Goal: Task Accomplishment & Management: Use online tool/utility

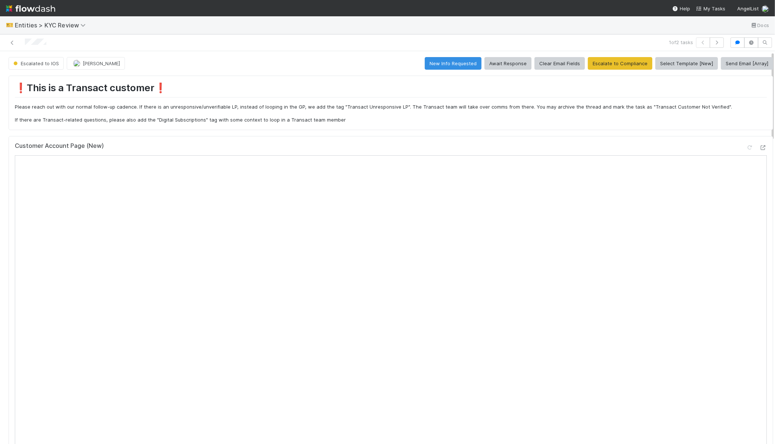
click at [49, 21] on span "Entities > KYC Review" at bounding box center [55, 25] width 80 height 9
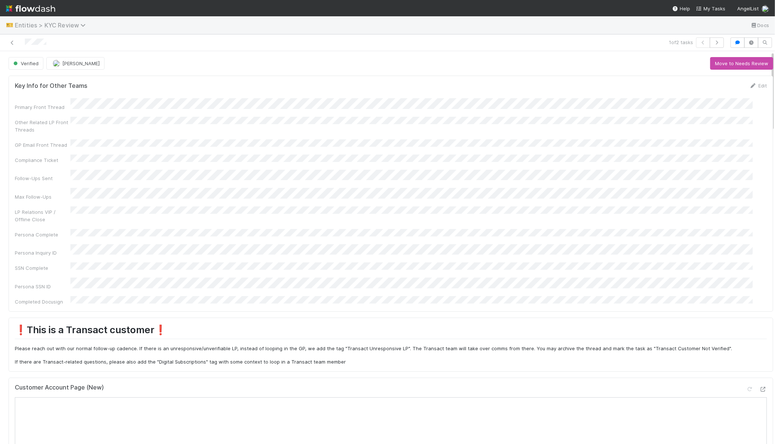
click at [51, 24] on span "Entities > KYC Review" at bounding box center [52, 24] width 74 height 7
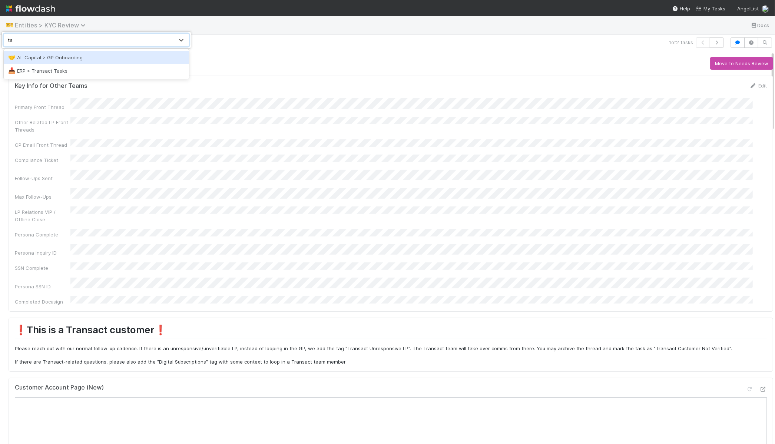
type input "tasks"
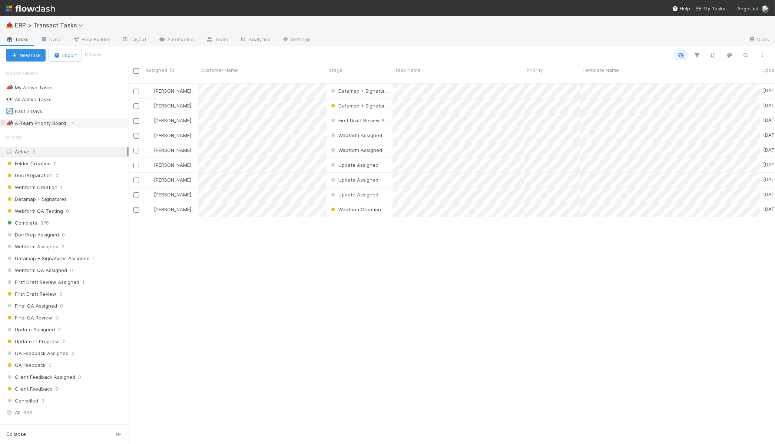
scroll to position [359, 640]
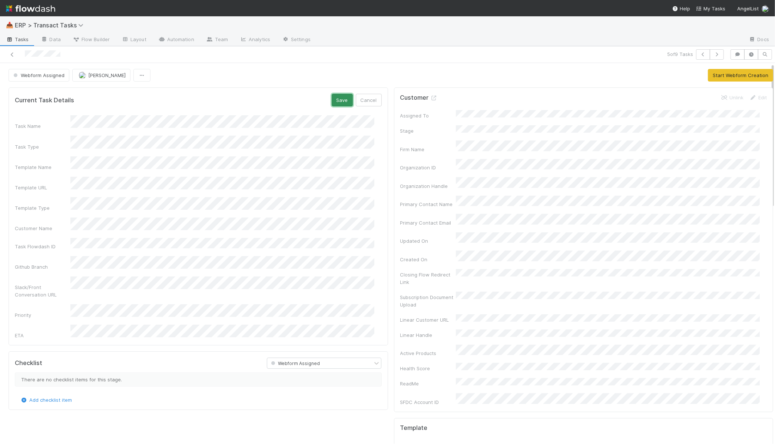
click at [332, 100] on button "Save" at bounding box center [342, 100] width 21 height 13
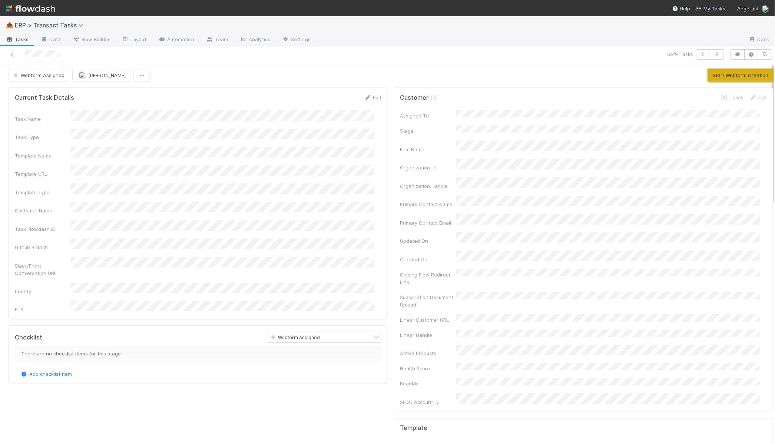
click at [723, 75] on button "Start Webform Creation" at bounding box center [740, 75] width 65 height 13
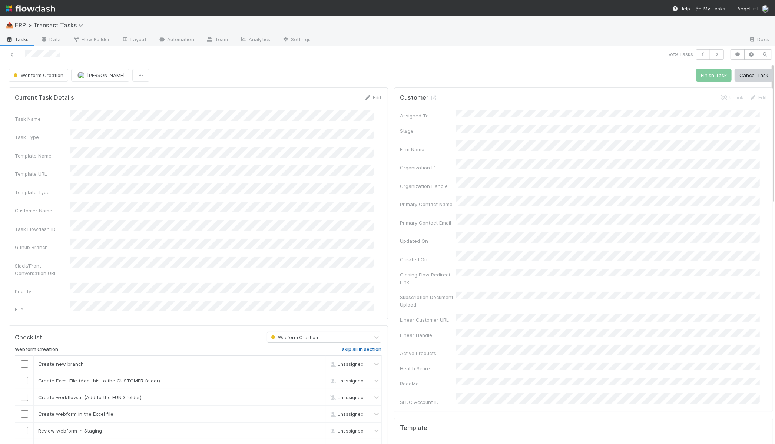
click at [357, 346] on h6 "skip all in section" at bounding box center [361, 349] width 39 height 6
click at [697, 79] on button "Finish Task" at bounding box center [714, 75] width 36 height 13
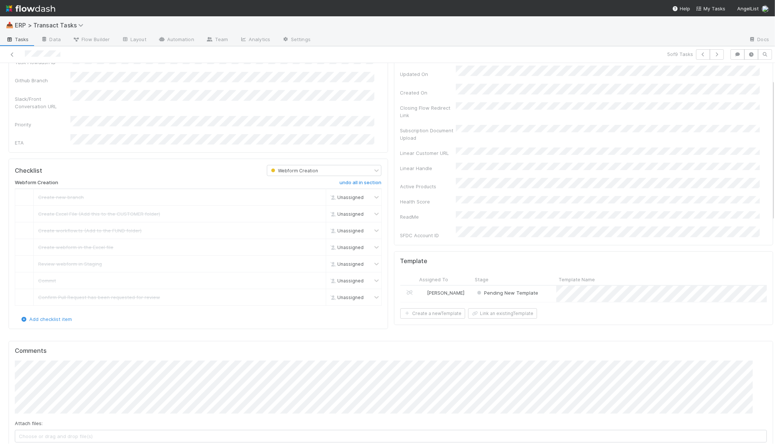
scroll to position [172, 0]
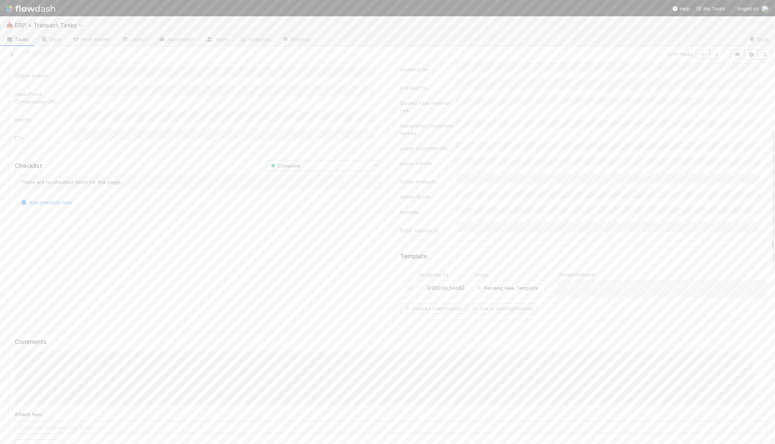
click at [542, 281] on div "Pending New Template" at bounding box center [514, 289] width 84 height 16
click at [329, 107] on form "Template Info Save Cancel Template Name Template Handle Template Type Customer …" at bounding box center [198, 252] width 367 height 316
click at [332, 105] on button "Save" at bounding box center [342, 100] width 21 height 13
click at [71, 75] on span "Pending New Template" at bounding box center [43, 75] width 63 height 6
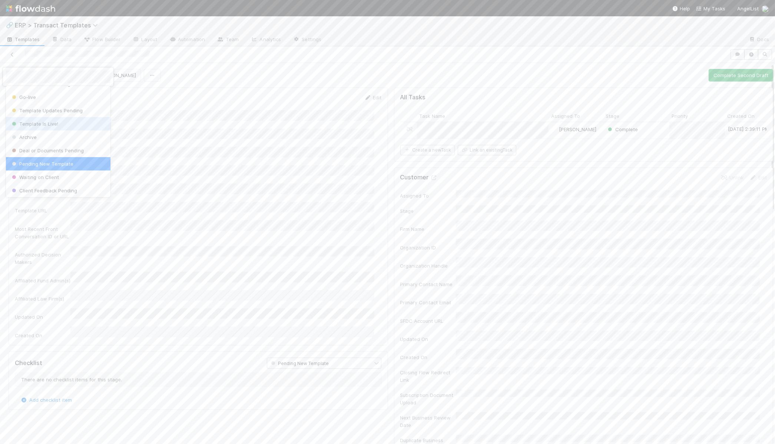
click at [64, 127] on div "Template Is Live!" at bounding box center [58, 123] width 104 height 13
click at [58, 76] on span "Pending New Template" at bounding box center [43, 75] width 63 height 6
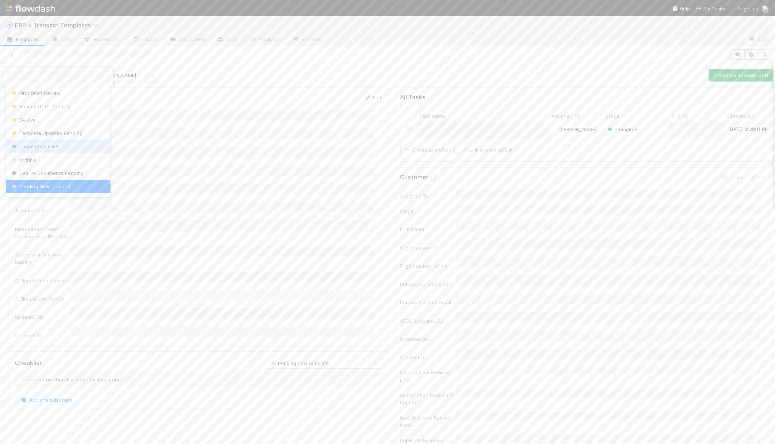
click at [55, 145] on span "Template Is Live!" at bounding box center [34, 146] width 48 height 6
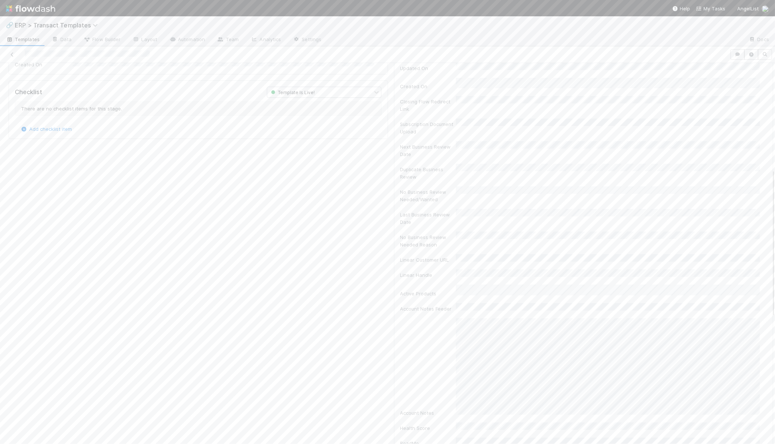
scroll to position [271, 0]
click at [40, 27] on span "ERP > Transact Templates" at bounding box center [58, 24] width 87 height 7
type input "tasks"
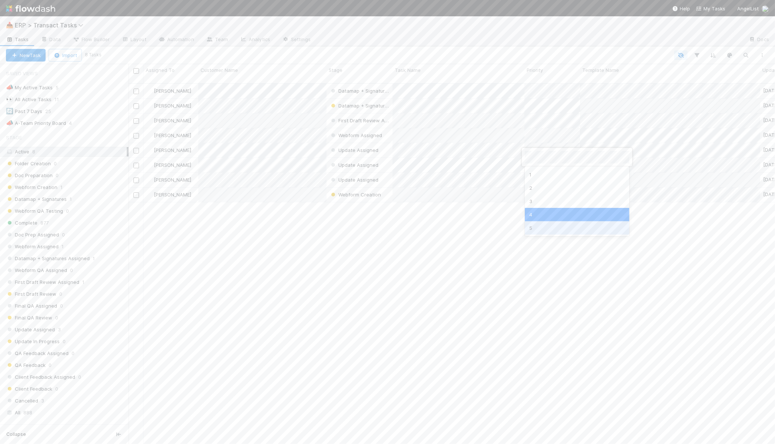
click at [544, 226] on div "5" at bounding box center [577, 227] width 104 height 13
click at [447, 218] on div "[PERSON_NAME] Datamap + Signatures Assigned [DATE] 8:10:24 AM [PERSON_NAME] Dat…" at bounding box center [452, 267] width 646 height 366
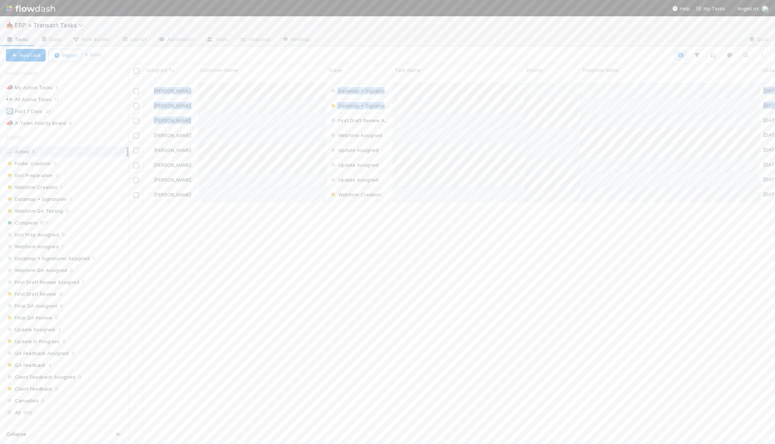
click at [298, 230] on div "[PERSON_NAME] Datamap + Signatures Assigned [DATE] 8:10:24 AM [PERSON_NAME] Dat…" at bounding box center [452, 267] width 646 height 366
click at [323, 247] on div "[PERSON_NAME] Datamap + Signatures Assigned [DATE] 8:10:24 AM [PERSON_NAME] Dat…" at bounding box center [452, 267] width 646 height 366
click at [538, 140] on div "2" at bounding box center [577, 143] width 104 height 13
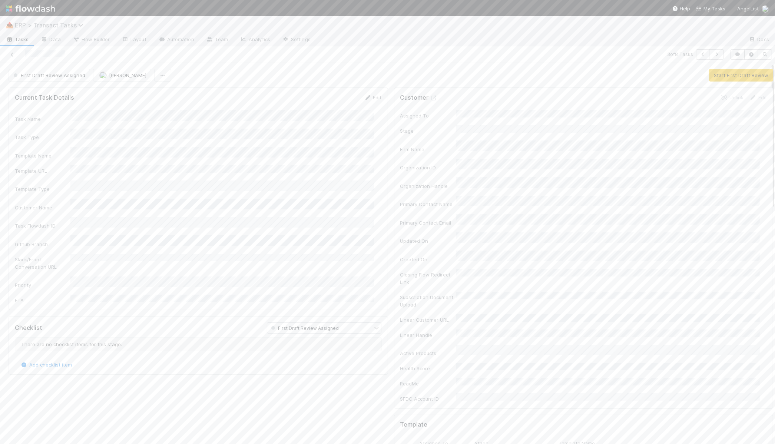
click at [64, 23] on span "ERP > Transact Tasks" at bounding box center [51, 24] width 72 height 7
type input "templ"
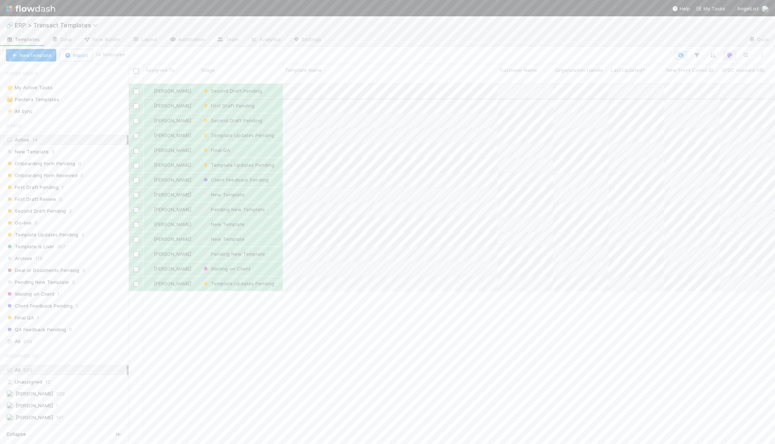
scroll to position [359, 640]
click at [277, 129] on div "Template Updates Pending" at bounding box center [241, 135] width 84 height 14
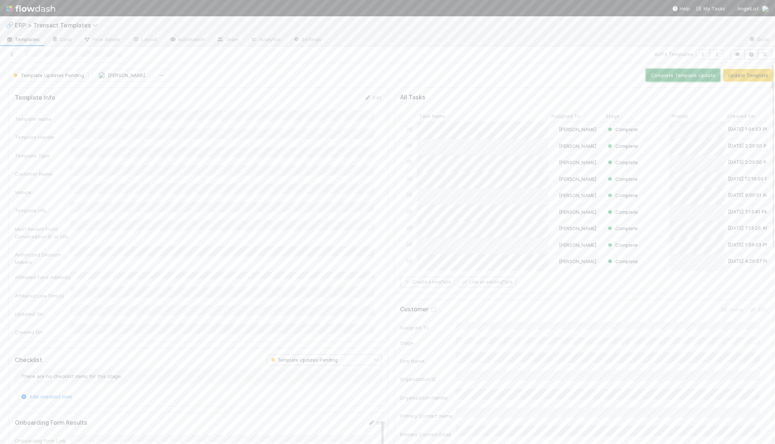
click at [685, 76] on button "Complete Template Update" at bounding box center [683, 75] width 74 height 13
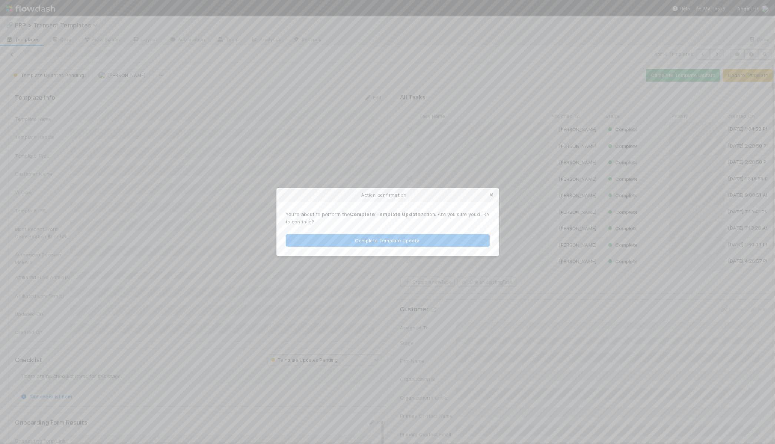
click at [494, 193] on icon at bounding box center [491, 195] width 7 height 5
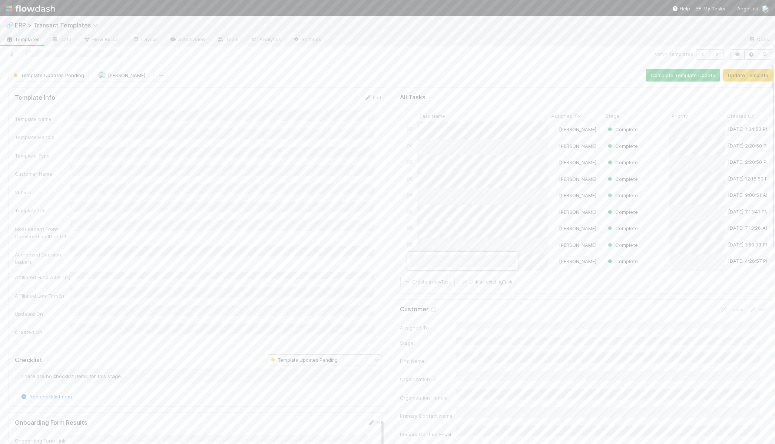
click at [393, 254] on div at bounding box center [387, 222] width 775 height 444
click at [522, 262] on div at bounding box center [387, 222] width 775 height 444
click at [570, 287] on div at bounding box center [387, 222] width 775 height 444
click at [570, 283] on div at bounding box center [387, 222] width 775 height 444
click at [679, 74] on button "Complete Template Update" at bounding box center [683, 75] width 74 height 13
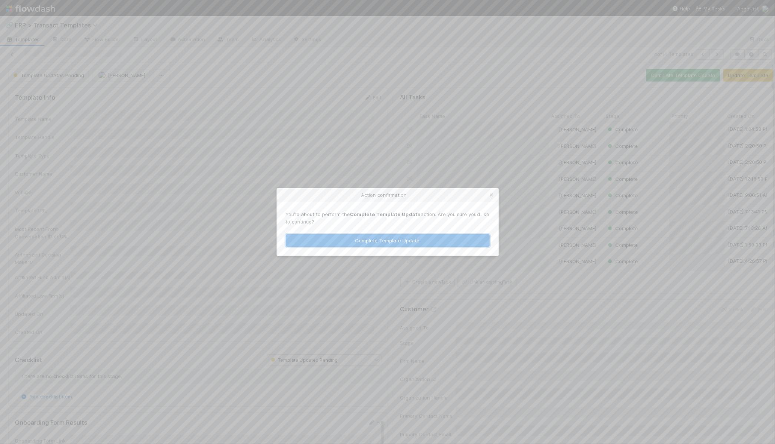
click at [358, 242] on button "Complete Template Update" at bounding box center [388, 240] width 204 height 13
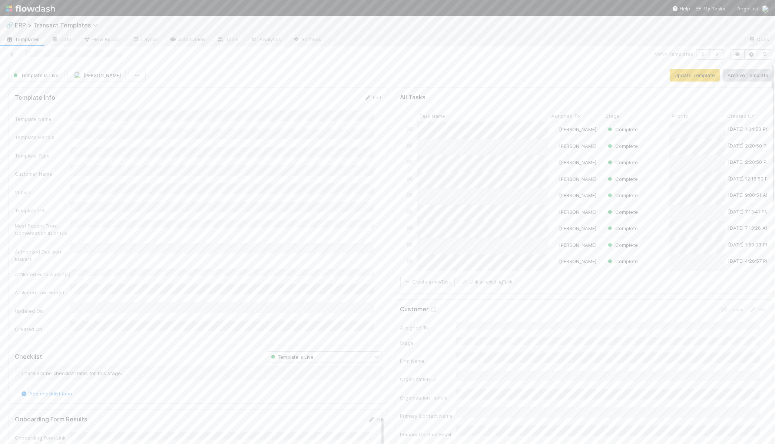
click at [33, 43] on span "Templates" at bounding box center [23, 39] width 34 height 7
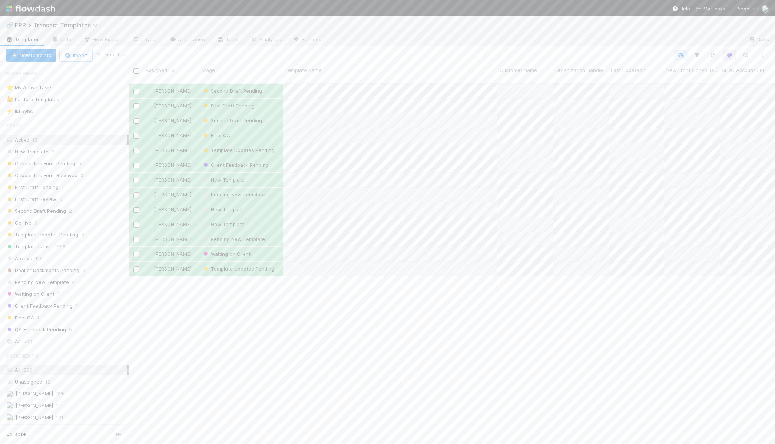
scroll to position [359, 640]
click at [277, 143] on div "Template Updates Pending" at bounding box center [241, 150] width 84 height 14
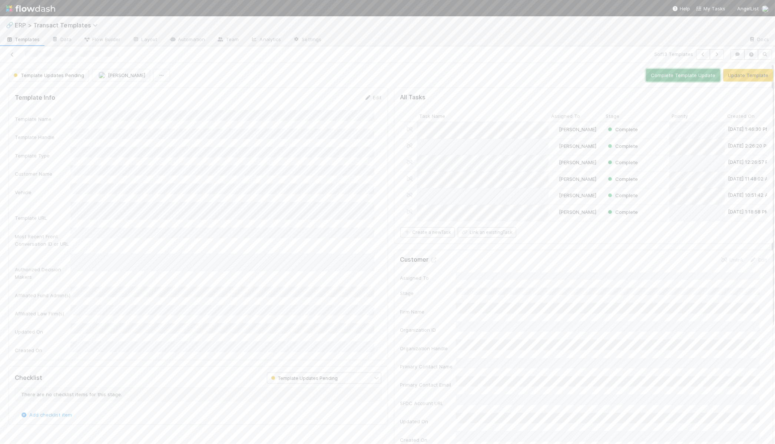
click at [693, 78] on button "Complete Template Update" at bounding box center [683, 75] width 74 height 13
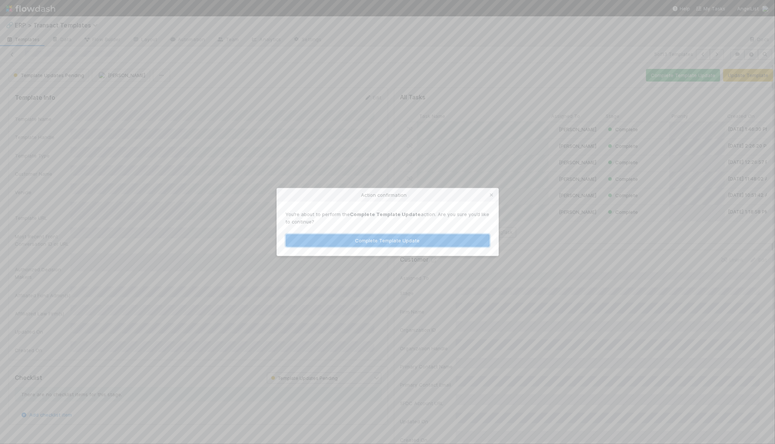
click at [336, 246] on button "Complete Template Update" at bounding box center [388, 240] width 204 height 13
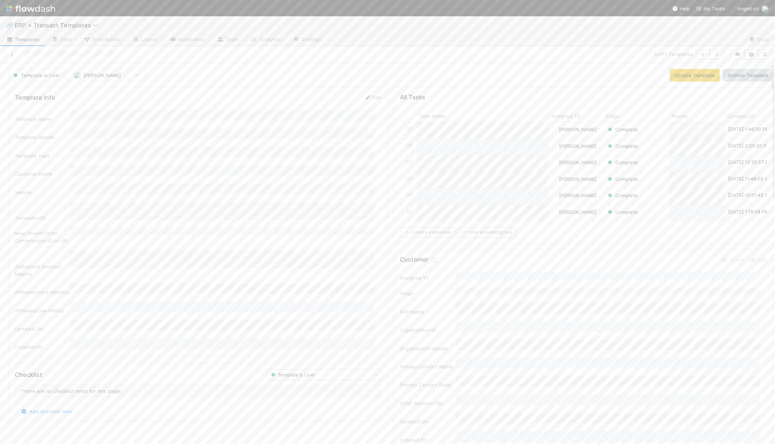
click at [31, 36] on span "Templates" at bounding box center [23, 39] width 34 height 7
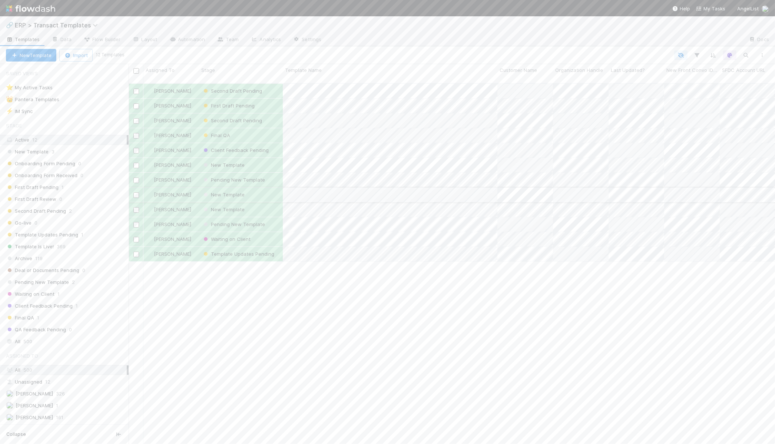
scroll to position [359, 640]
click at [279, 248] on div "Template Updates Pending" at bounding box center [241, 254] width 84 height 14
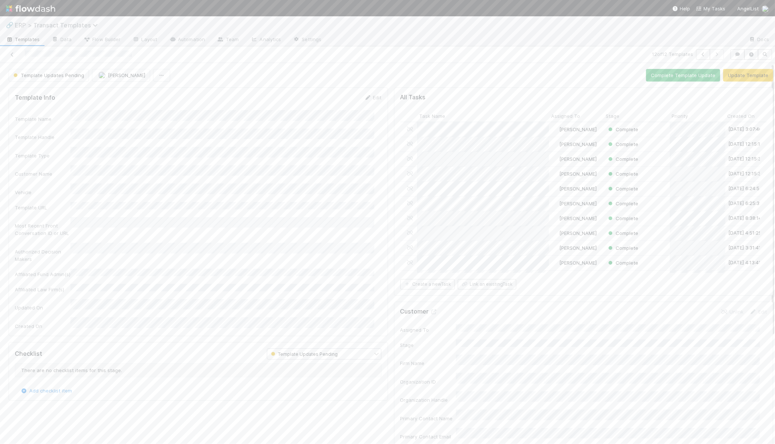
click at [33, 24] on span "ERP > Transact Templates" at bounding box center [58, 24] width 87 height 7
type input "tasks"
